Goal: Information Seeking & Learning: Learn about a topic

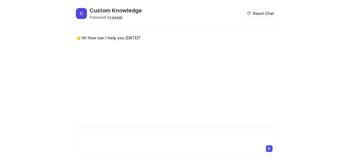
click at [93, 143] on div at bounding box center [176, 137] width 198 height 13
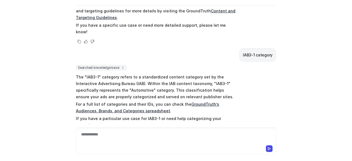
scroll to position [96, 0]
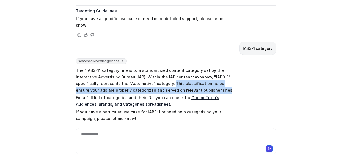
drag, startPoint x: 146, startPoint y: 68, endPoint x: 182, endPoint y: 76, distance: 36.8
click at [182, 76] on p "The "IAB3-1" category refers to a standardized content category set by the Inte…" at bounding box center [156, 80] width 161 height 26
copy p "This classification helps ensure your ads are properly categorized and served o…"
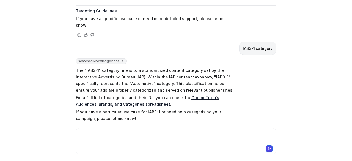
click at [152, 138] on div at bounding box center [176, 137] width 198 height 13
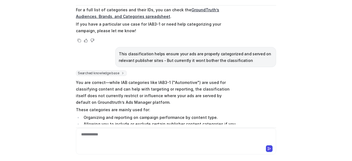
scroll to position [183, 0]
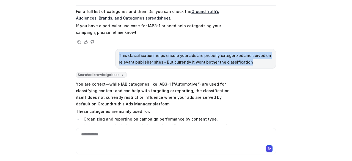
drag, startPoint x: 116, startPoint y: 41, endPoint x: 241, endPoint y: 50, distance: 124.9
click at [241, 52] on p "This classification helps ensure your ads are properly categorized and served o…" at bounding box center [196, 58] width 154 height 13
copy p "This classification helps ensure your ads are properly categorized and served o…"
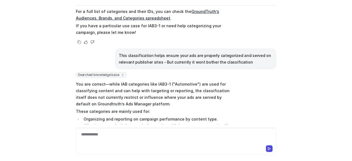
click at [172, 137] on div "**********" at bounding box center [176, 137] width 198 height 13
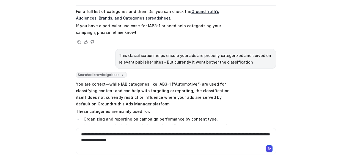
click at [88, 134] on div "**********" at bounding box center [176, 137] width 198 height 13
drag, startPoint x: 196, startPoint y: 133, endPoint x: 262, endPoint y: 132, distance: 66.0
click at [262, 132] on div "**********" at bounding box center [176, 137] width 198 height 13
drag, startPoint x: 236, startPoint y: 133, endPoint x: 248, endPoint y: 148, distance: 18.4
click at [248, 148] on div "**********" at bounding box center [176, 141] width 200 height 26
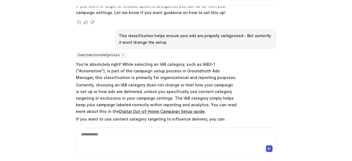
scroll to position [350, 0]
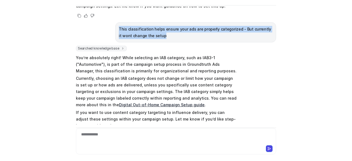
drag, startPoint x: 116, startPoint y: 13, endPoint x: 159, endPoint y: 22, distance: 43.7
click at [159, 26] on p "This classification helps ensure your ads are properly categorized - But curren…" at bounding box center [196, 32] width 154 height 13
copy p "This classification helps ensure your ads are properly categorized - But curren…"
click at [178, 25] on div "This classification helps ensure your ads are properly categorized - But curren…" at bounding box center [195, 32] width 161 height 20
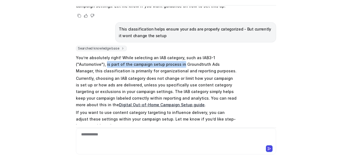
drag, startPoint x: 74, startPoint y: 49, endPoint x: 147, endPoint y: 51, distance: 73.1
click at [147, 54] on p "You’re absolutely right! While selecting an IAB category, such as IAB3-1 ("Auto…" at bounding box center [156, 64] width 161 height 20
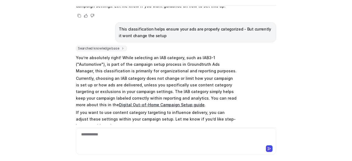
click at [129, 75] on p "Currently, choosing an IAB category does not change or limit how your campaign …" at bounding box center [156, 91] width 161 height 33
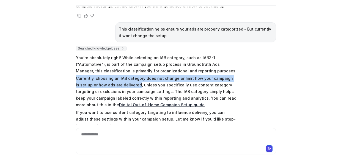
drag, startPoint x: 74, startPoint y: 63, endPoint x: 125, endPoint y: 71, distance: 51.8
click at [125, 75] on p "Currently, choosing an IAB category does not change or limit how your campaign …" at bounding box center [156, 91] width 161 height 33
copy p "Currently, choosing an IAB category does not change or limit how your campaign …"
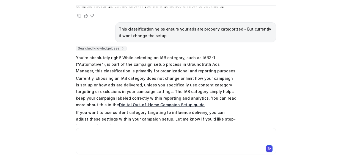
click at [140, 143] on div at bounding box center [176, 137] width 198 height 13
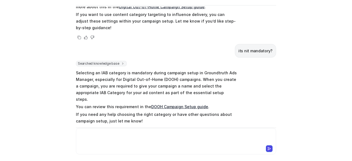
scroll to position [412, 0]
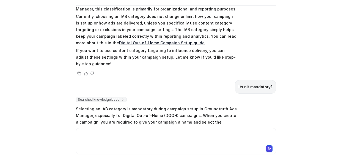
click at [143, 40] on link "Digital Out-of-Home Campaign Setup guide" at bounding box center [161, 42] width 85 height 5
click at [170, 145] on div at bounding box center [175, 148] width 197 height 8
click at [172, 137] on div at bounding box center [176, 137] width 198 height 13
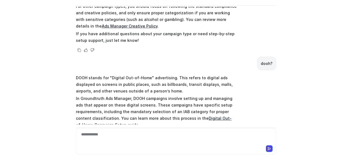
scroll to position [648, 0]
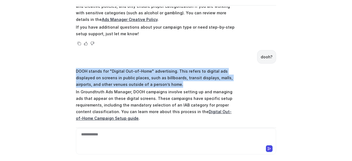
drag, startPoint x: 150, startPoint y: 57, endPoint x: 73, endPoint y: 46, distance: 78.0
click at [73, 46] on div "C Custom Knowledge Powered by eesel Reset Chat 👋 Hi! How can I help you [DATE]?…" at bounding box center [175, 63] width 209 height 154
copy p "DOOH stands for "Digital Out-of-Home" advertising. This refers to digital ads d…"
